Goal: Task Accomplishment & Management: Use online tool/utility

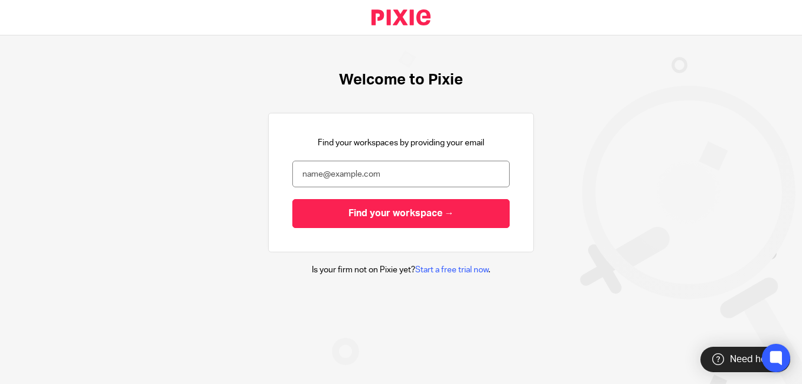
click at [404, 174] on input "email" at bounding box center [400, 174] width 217 height 27
type input "s"
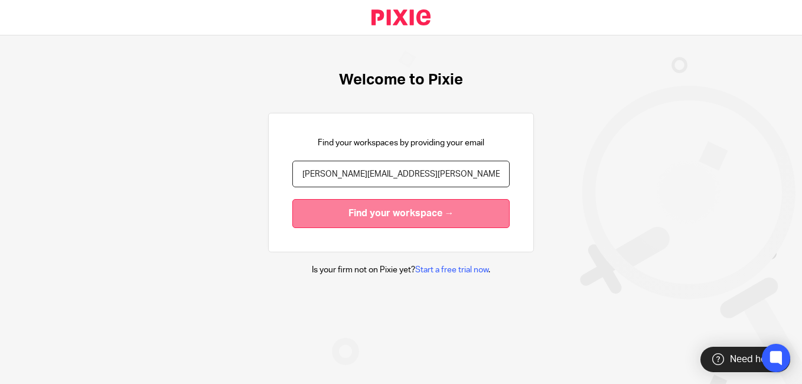
type input "alexander.kelly@prisonadvice.org.uk"
click at [433, 216] on input "Find your workspace →" at bounding box center [400, 213] width 217 height 29
